Goal: Information Seeking & Learning: Learn about a topic

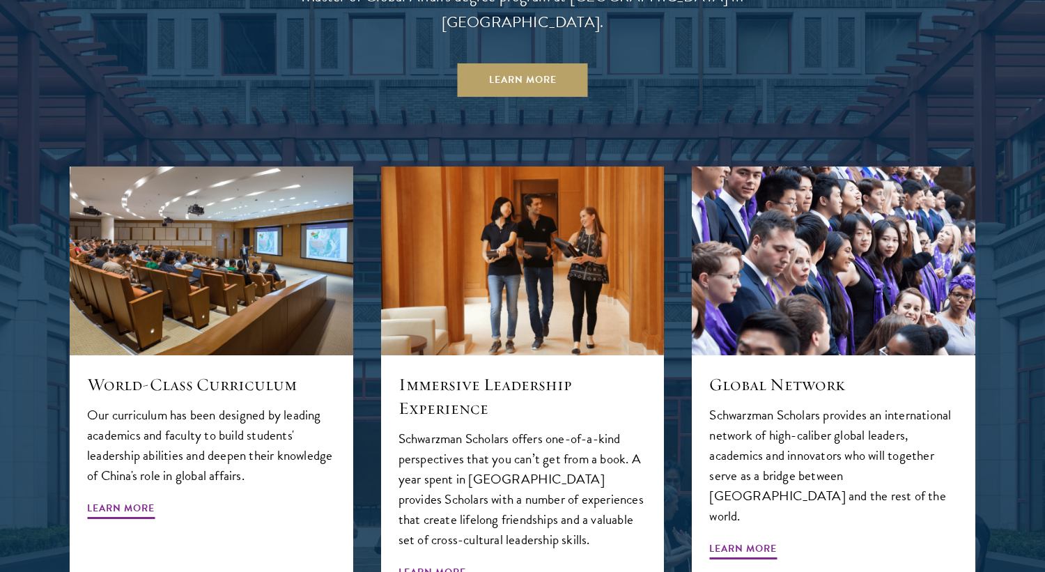
scroll to position [1484, 0]
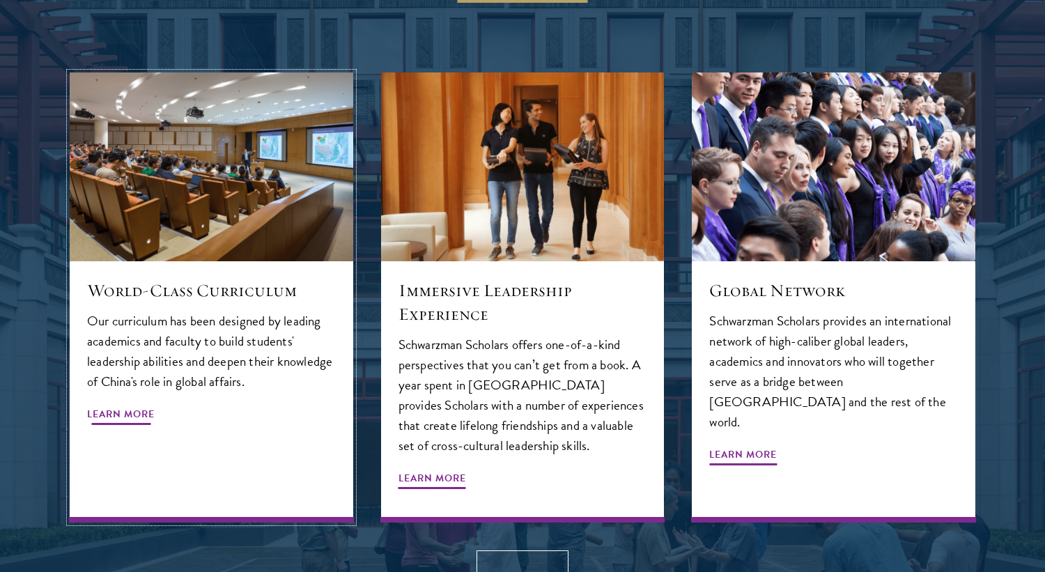
click at [111, 405] on span "Learn More" at bounding box center [121, 416] width 68 height 22
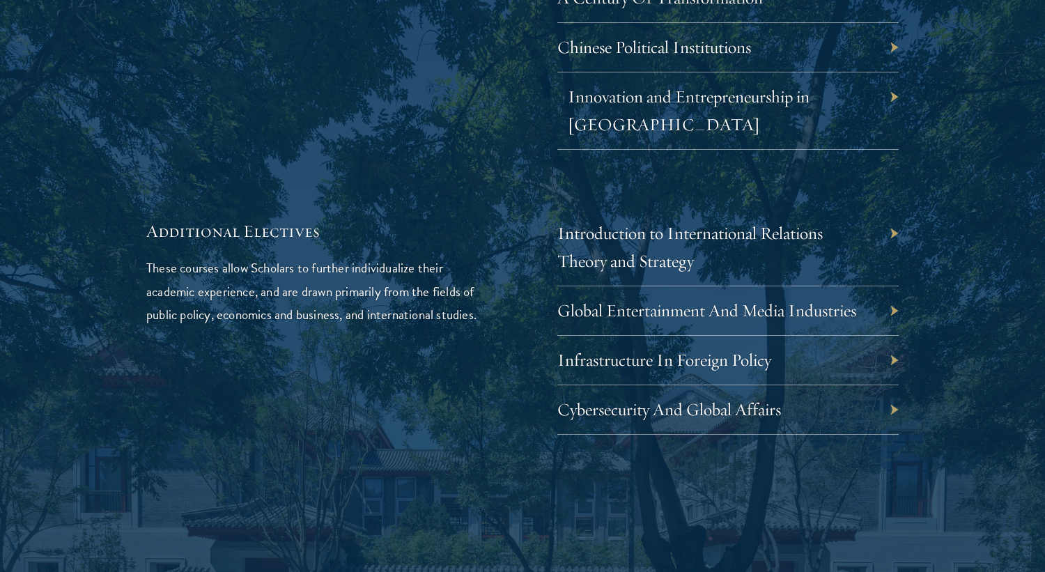
scroll to position [4364, 0]
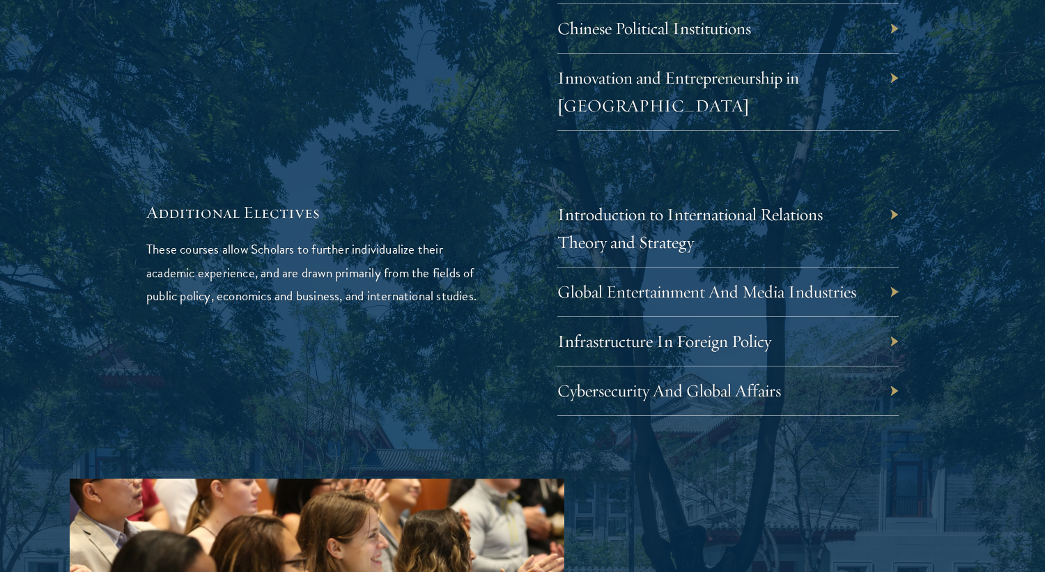
click at [756, 267] on div "Global Entertainment And Media Industries" at bounding box center [727, 291] width 341 height 49
click at [746, 281] on link "Global Entertainment And Media Industries" at bounding box center [717, 292] width 299 height 22
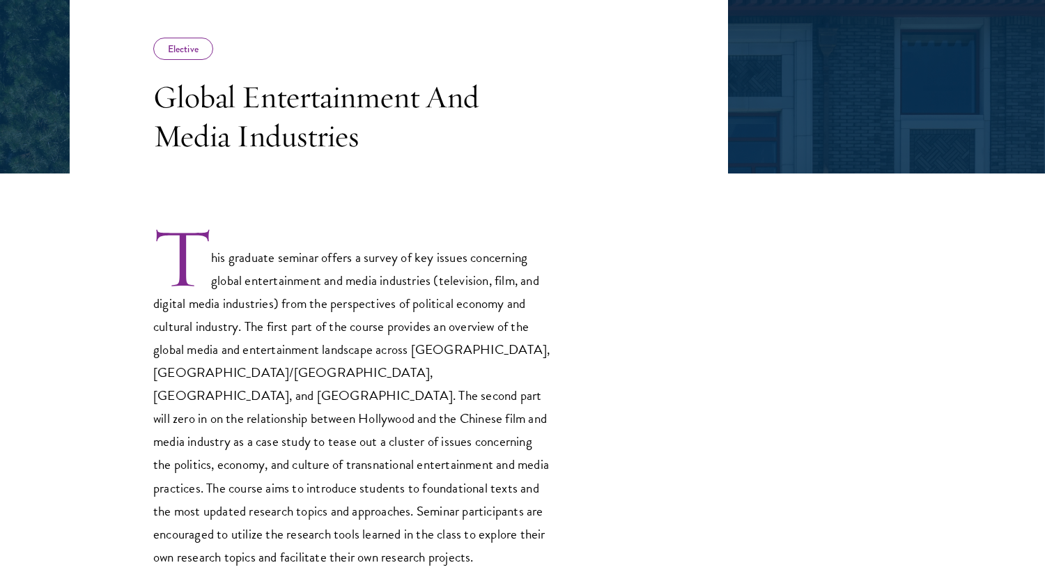
scroll to position [259, 0]
